Goal: Transaction & Acquisition: Purchase product/service

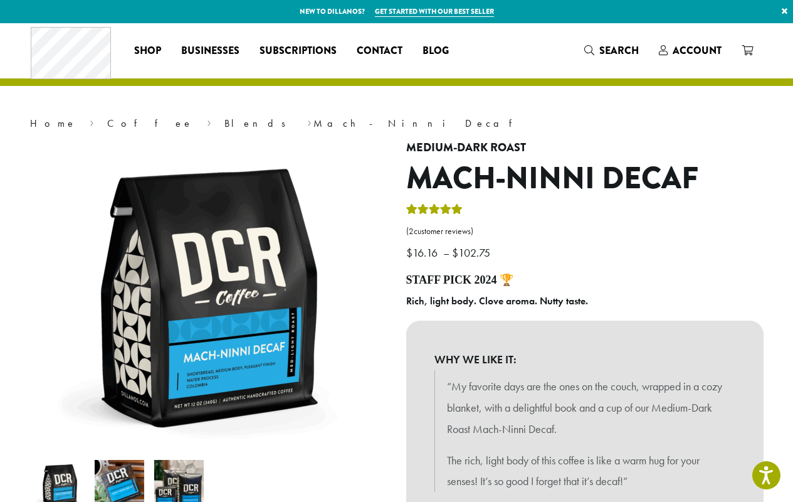
scroll to position [314, 0]
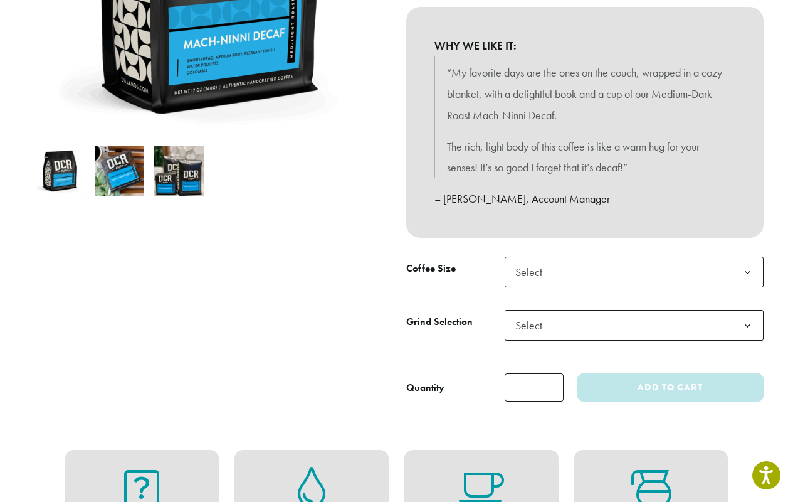
click at [534, 387] on input "*" at bounding box center [534, 387] width 59 height 28
type input "*"
click at [634, 272] on span "Select" at bounding box center [634, 272] width 259 height 31
click at [634, 325] on span "Select" at bounding box center [634, 325] width 259 height 31
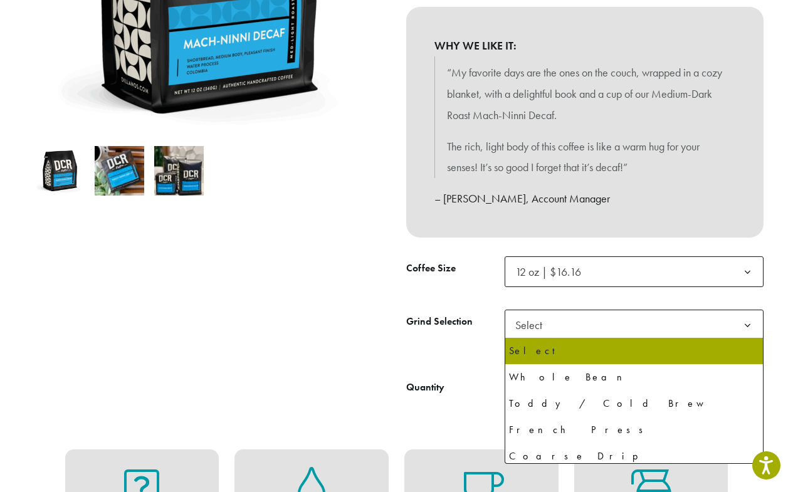
select select "*********"
select select "**********"
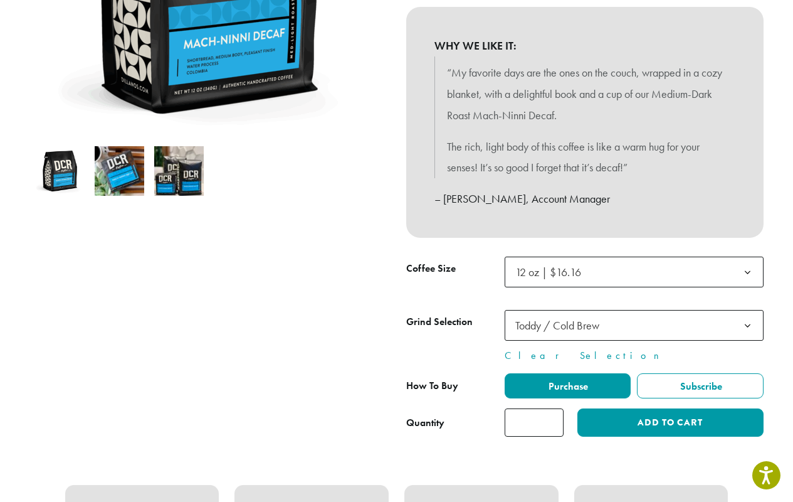
click at [634, 325] on span "Toddy / Cold Brew" at bounding box center [634, 325] width 259 height 31
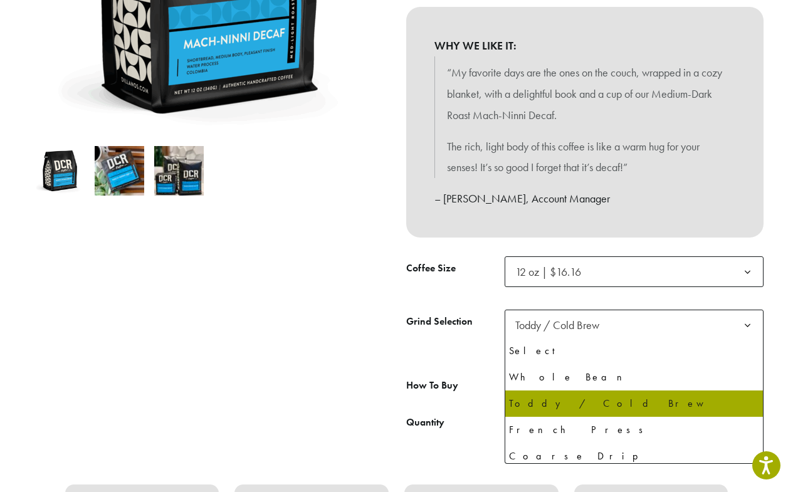
click at [634, 325] on span "Toddy / Cold Brew" at bounding box center [634, 325] width 259 height 31
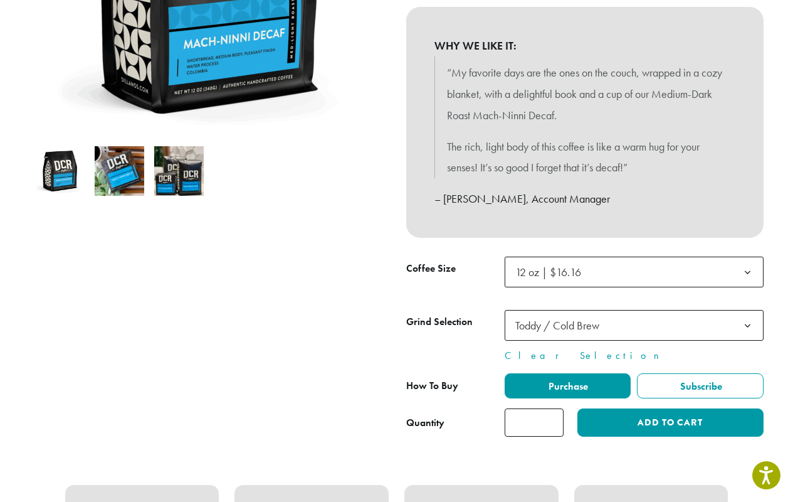
click at [634, 325] on span "Toddy / Cold Brew" at bounding box center [634, 325] width 259 height 31
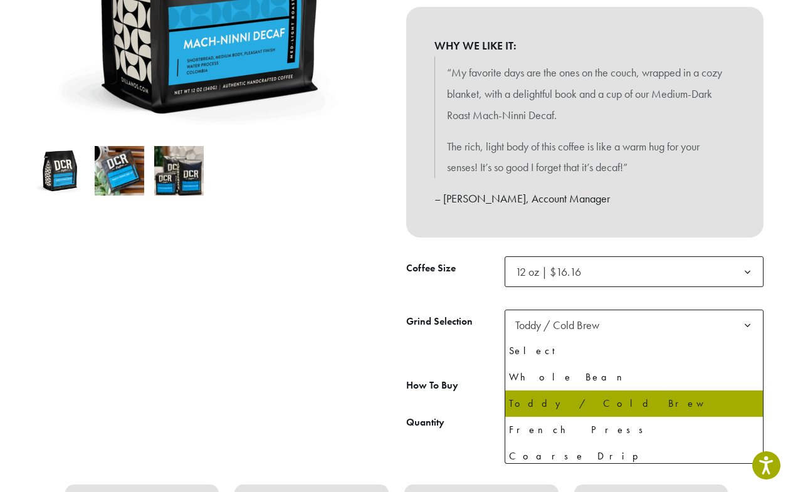
click at [634, 325] on span "Toddy / Cold Brew" at bounding box center [634, 325] width 259 height 31
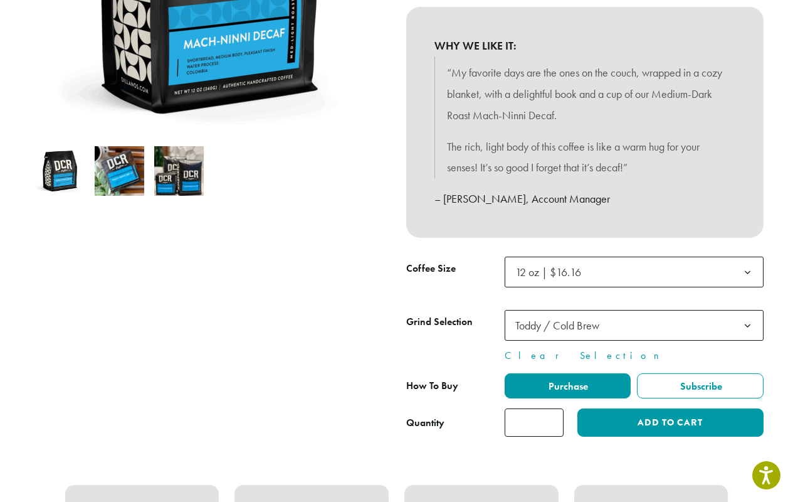
click at [634, 325] on span "Toddy / Cold Brew" at bounding box center [634, 325] width 259 height 31
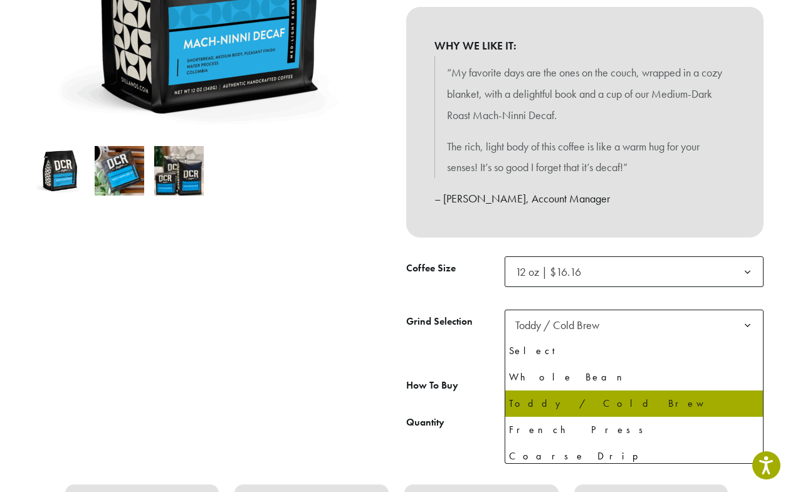
click at [634, 325] on span "Toddy / Cold Brew" at bounding box center [634, 325] width 259 height 31
